Goal: Task Accomplishment & Management: Complete application form

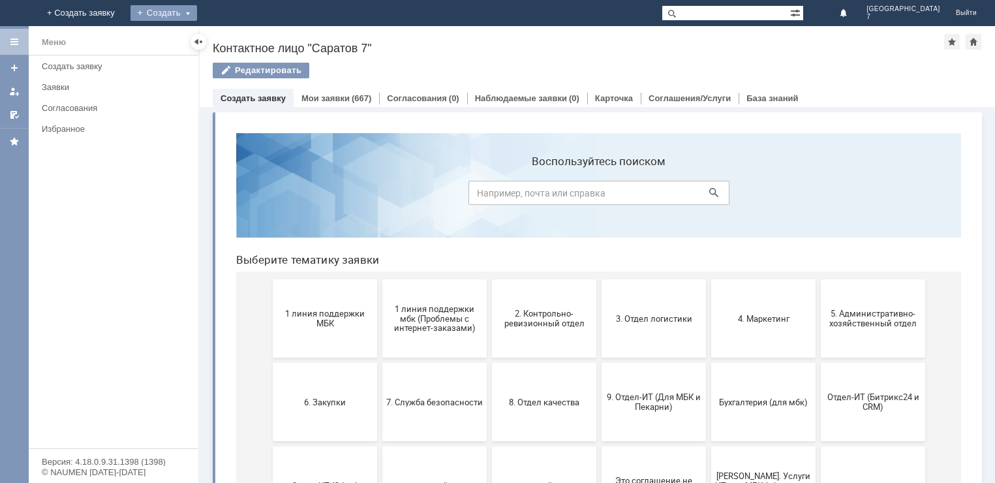
click at [197, 11] on div "Создать" at bounding box center [163, 13] width 67 height 16
click at [243, 40] on link "Заявка" at bounding box center [192, 39] width 99 height 16
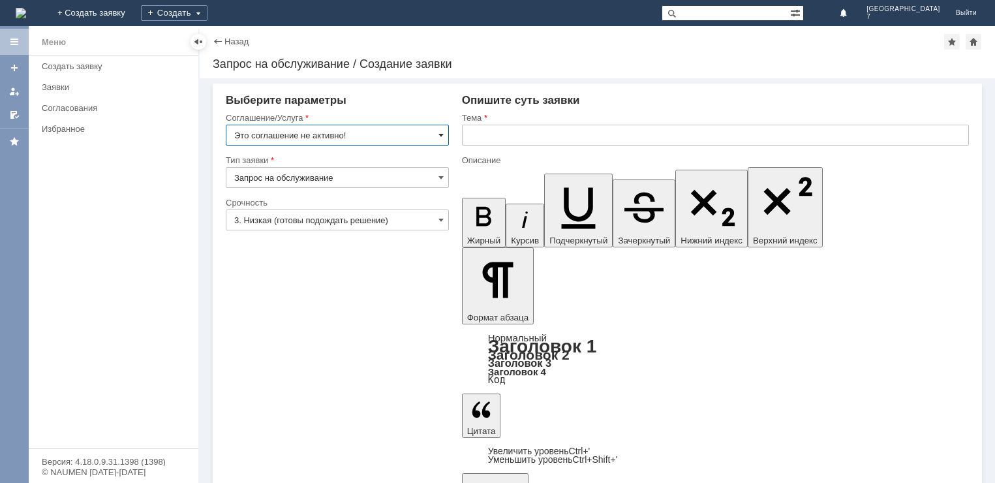
click at [440, 134] on span at bounding box center [440, 135] width 5 height 10
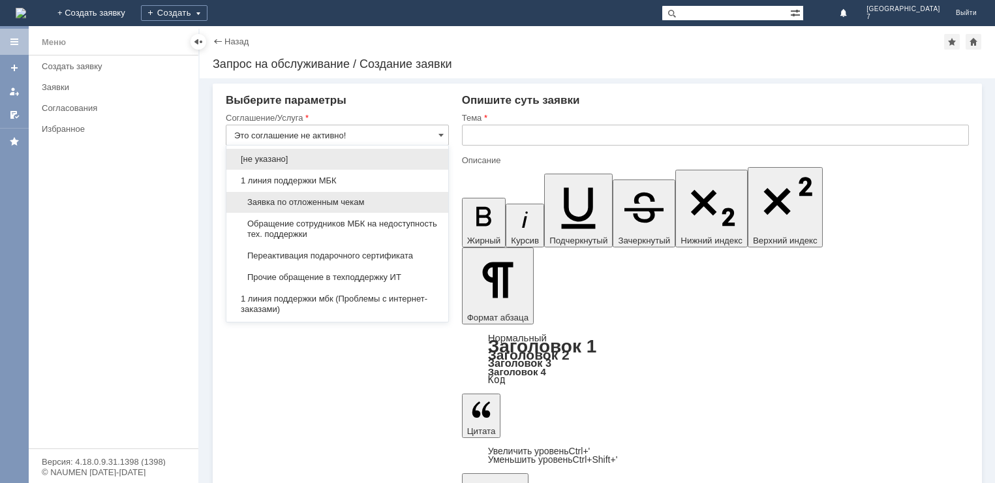
click at [303, 202] on span "Заявка по отложенным чекам" at bounding box center [337, 202] width 206 height 10
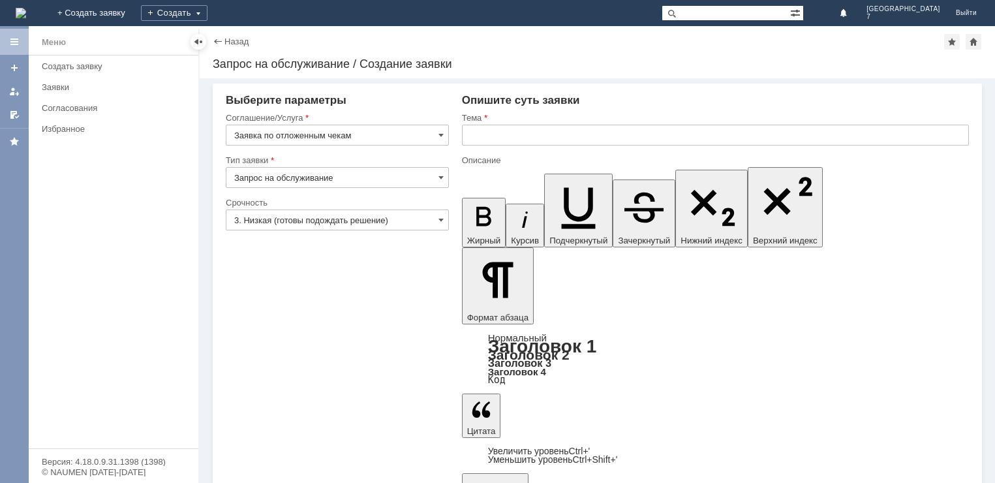
type input "Заявка по отложенным чекам"
click at [442, 178] on span at bounding box center [440, 177] width 5 height 10
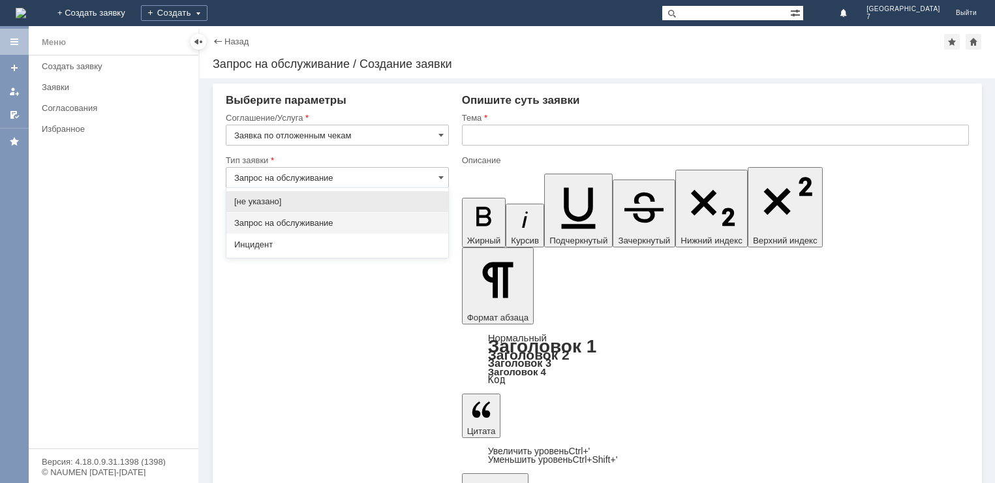
click at [279, 223] on span "Запрос на обслуживание" at bounding box center [337, 223] width 206 height 10
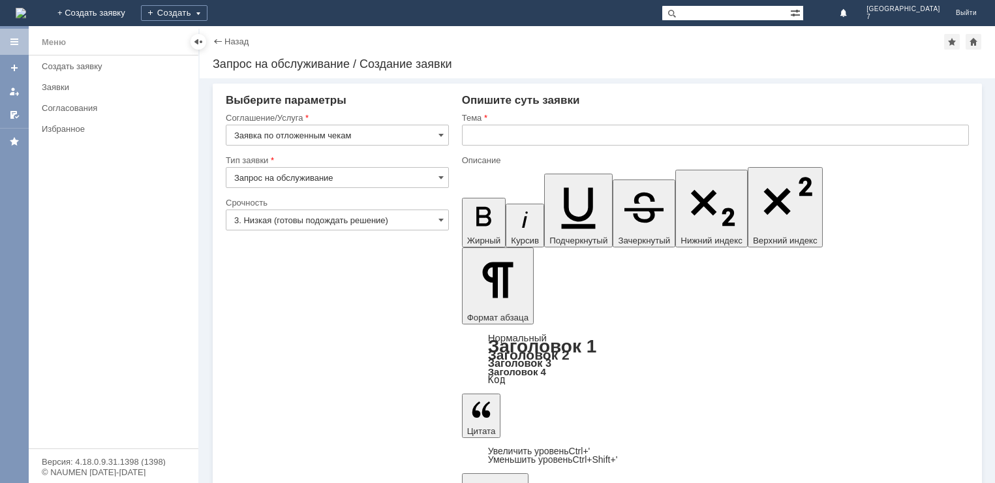
type input "Запрос на обслуживание"
click at [439, 215] on span at bounding box center [440, 220] width 5 height 10
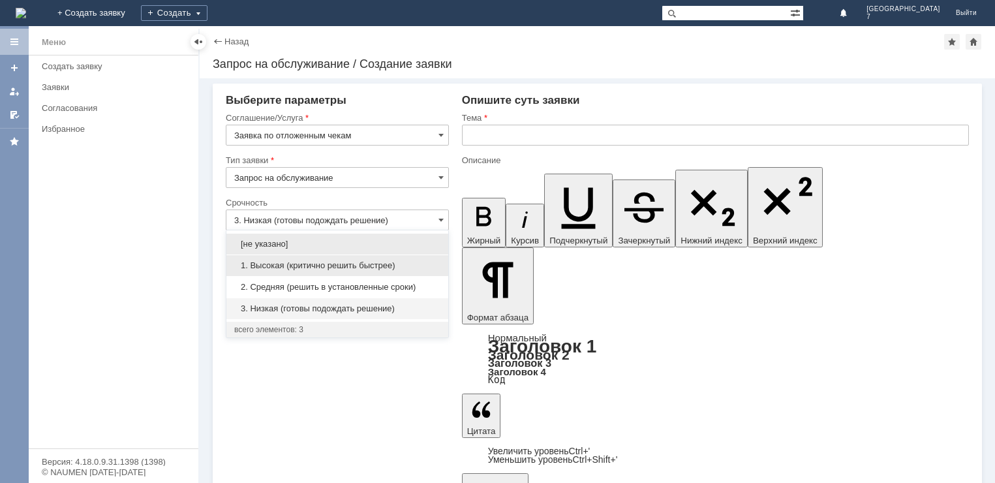
click at [280, 265] on span "1. Высокая (критично решить быстрее)" at bounding box center [337, 265] width 206 height 10
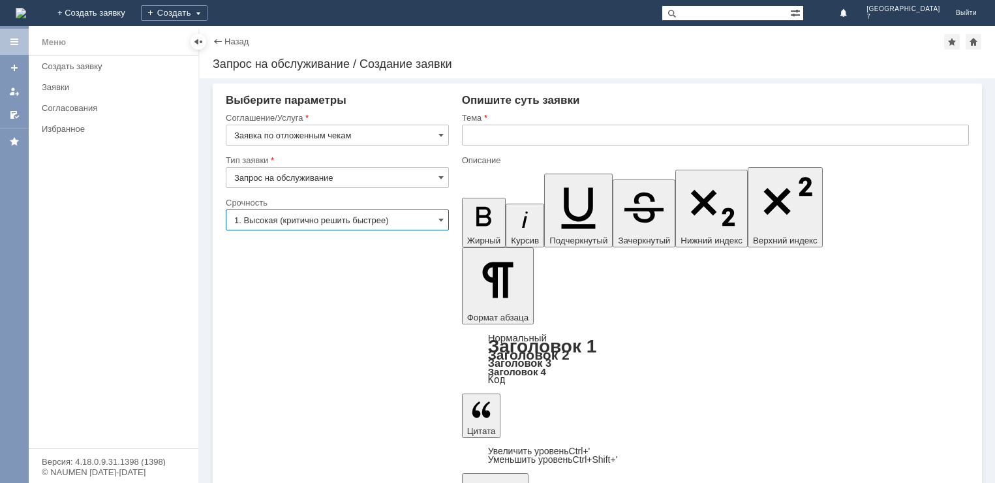
type input "1. Высокая (критично решить быстрее)"
click at [481, 134] on input "text" at bounding box center [715, 135] width 507 height 21
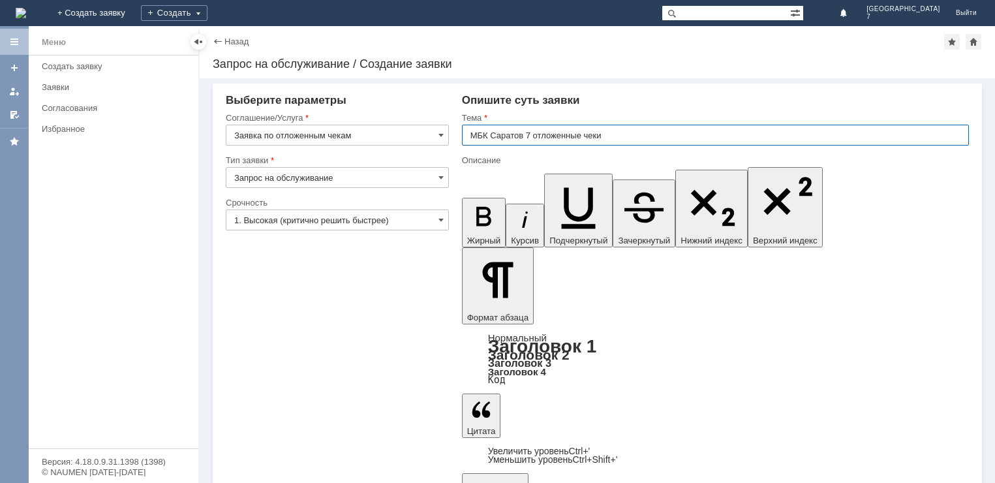
type input "МБК Саратов 7 отложенные чеки"
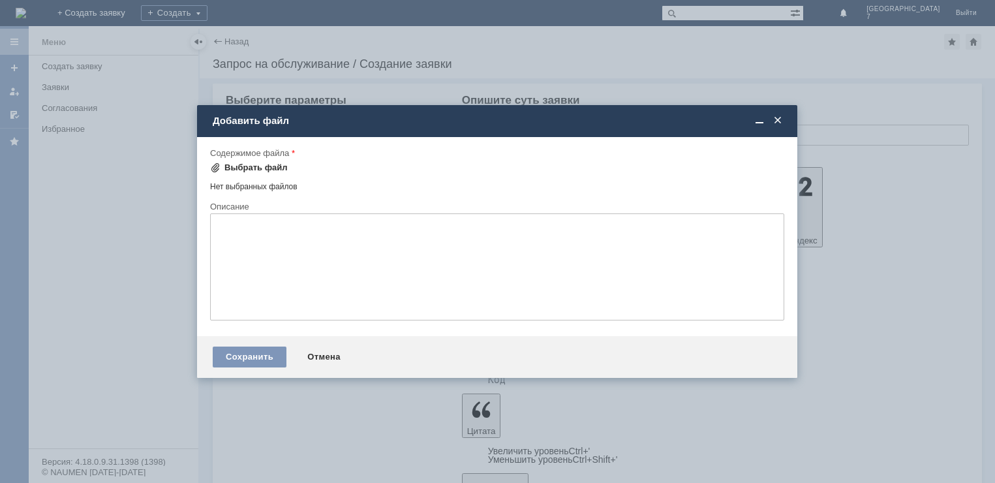
click at [260, 170] on div "Выбрать файл" at bounding box center [255, 167] width 63 height 10
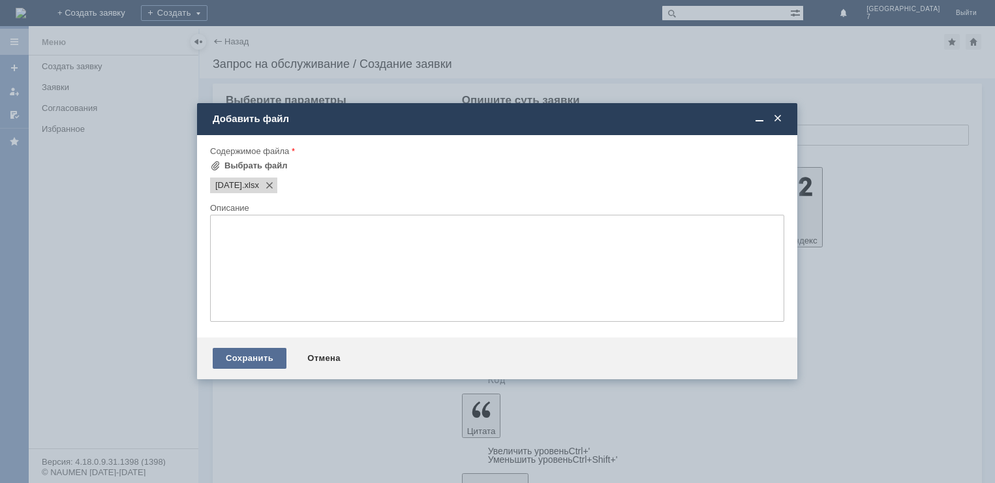
click at [243, 355] on div "Сохранить" at bounding box center [250, 358] width 74 height 21
